Goal: Find specific page/section: Find specific page/section

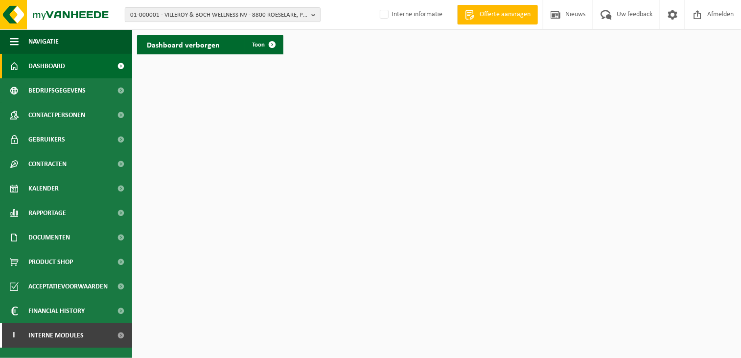
click at [159, 15] on span "01-000001 - VILLEROY & BOCH WELLNESS NV - 8800 ROESELARE, POPULIERSTRAAT 1" at bounding box center [218, 15] width 177 height 15
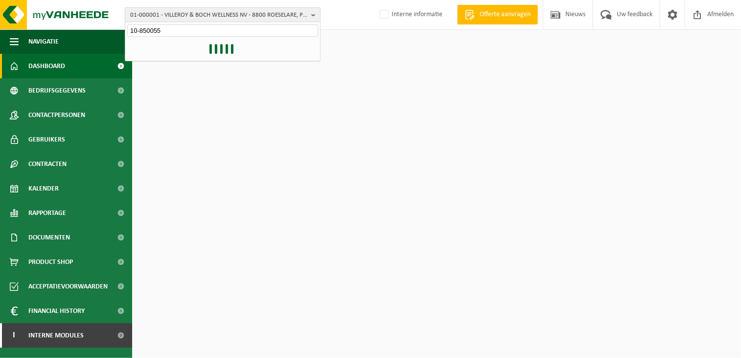
type input "10-850055"
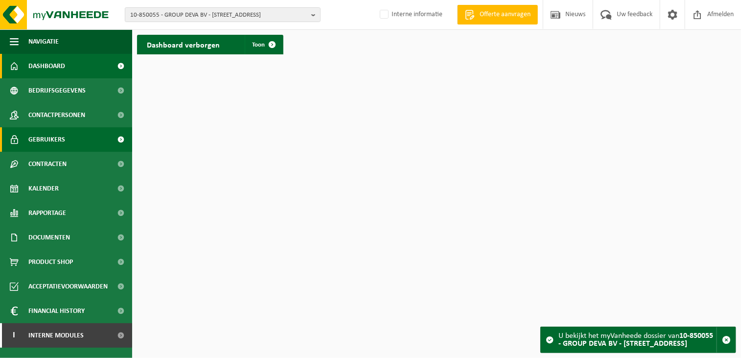
click at [73, 139] on link "Gebruikers" at bounding box center [66, 139] width 132 height 24
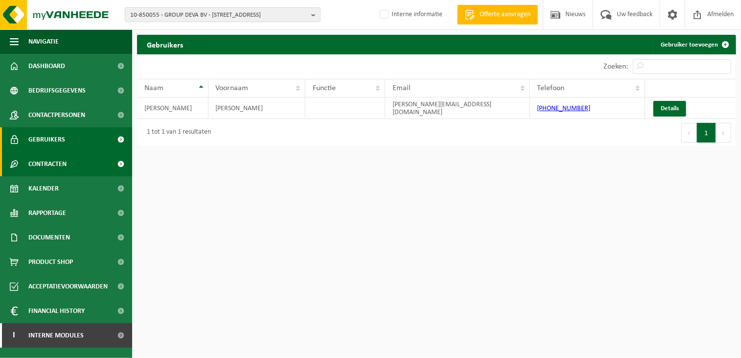
click at [68, 161] on link "Contracten" at bounding box center [66, 164] width 132 height 24
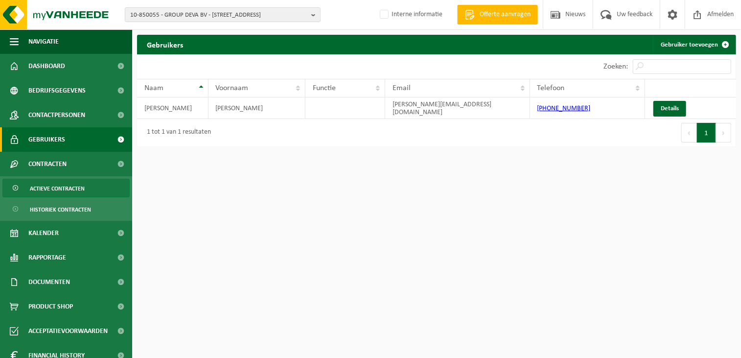
click at [60, 189] on span "Actieve contracten" at bounding box center [57, 188] width 55 height 19
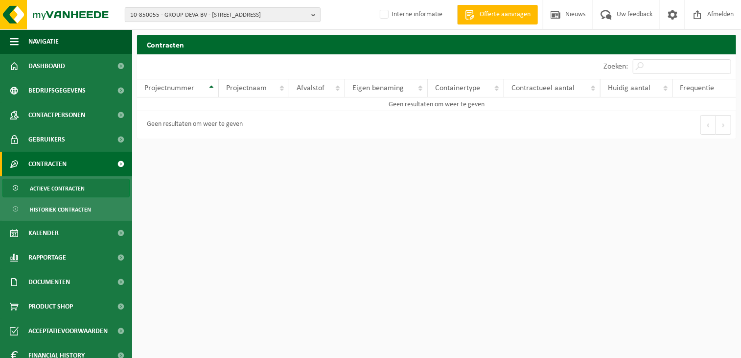
click at [177, 14] on span "10-850055 - GROUP DEVA BV - 8940 WERVIK, OOSTSTRAAT 41" at bounding box center [218, 15] width 177 height 15
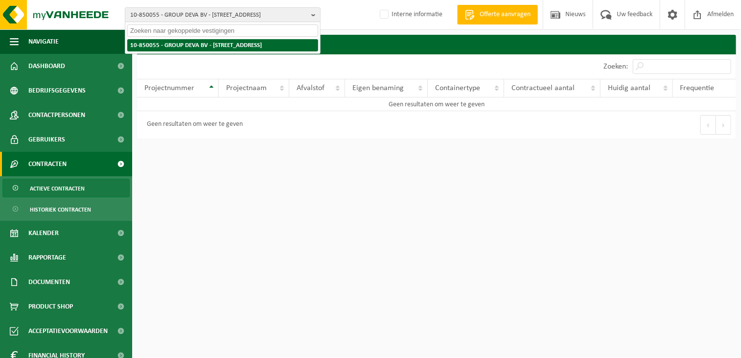
click at [174, 44] on strong "10-850055 - GROUP DEVA BV - 8940 WERVIK, OOSTSTRAAT 41" at bounding box center [196, 45] width 132 height 6
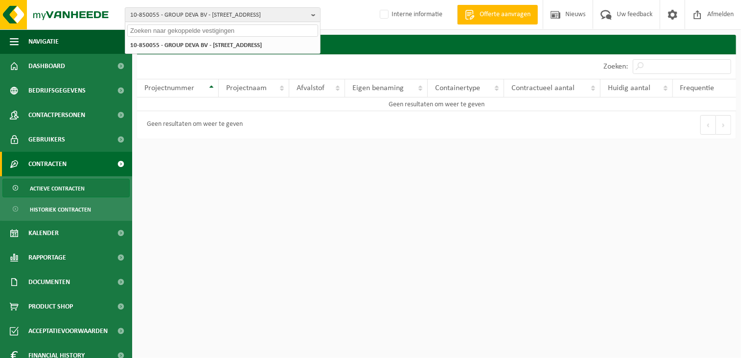
click at [49, 182] on span "Actieve contracten" at bounding box center [57, 188] width 55 height 19
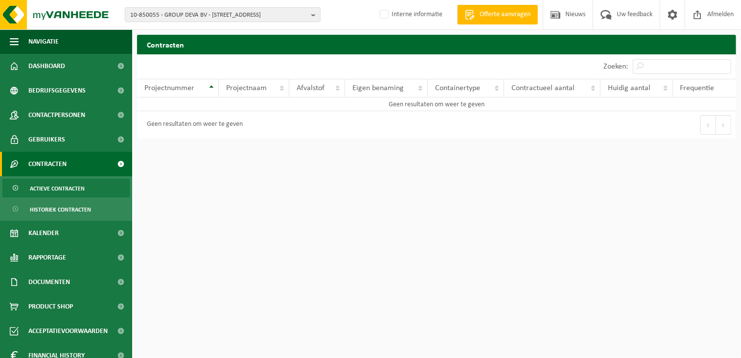
click at [51, 188] on span "Actieve contracten" at bounding box center [57, 188] width 55 height 19
click at [60, 156] on span "Contracten" at bounding box center [47, 164] width 38 height 24
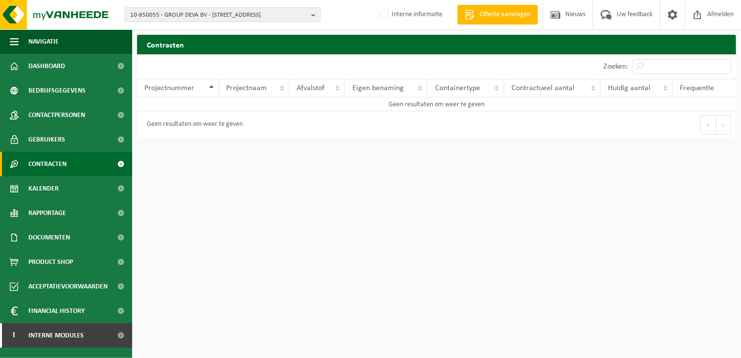
click at [118, 160] on span at bounding box center [121, 164] width 22 height 24
